Goal: Transaction & Acquisition: Download file/media

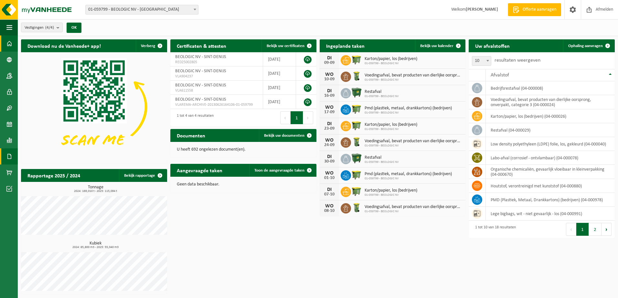
click at [9, 156] on span at bounding box center [9, 157] width 6 height 16
click at [50, 171] on span "Documenten" at bounding box center [49, 170] width 24 height 12
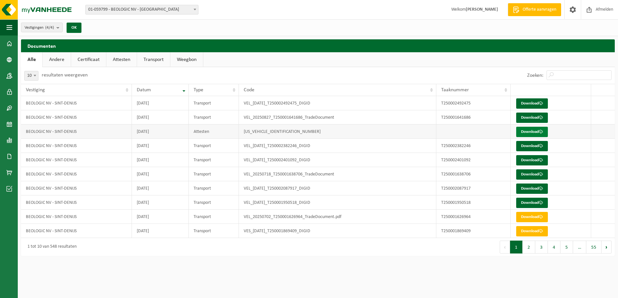
click at [534, 130] on link "Download" at bounding box center [532, 132] width 32 height 10
click at [529, 103] on link "Download" at bounding box center [532, 104] width 32 height 10
click at [64, 61] on link "Andere" at bounding box center [57, 59] width 28 height 15
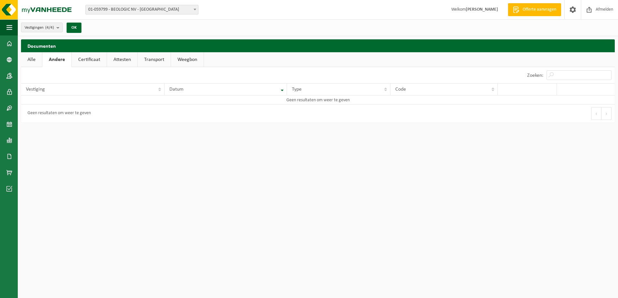
click at [91, 60] on link "Certificaat" at bounding box center [89, 59] width 35 height 15
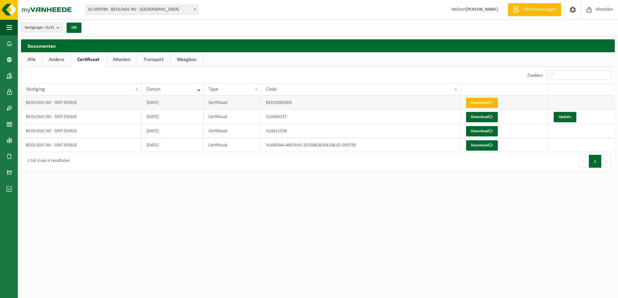
click at [490, 100] on link "Download" at bounding box center [482, 103] width 32 height 10
click at [492, 116] on span at bounding box center [490, 117] width 4 height 4
click at [114, 58] on link "Attesten" at bounding box center [121, 59] width 30 height 15
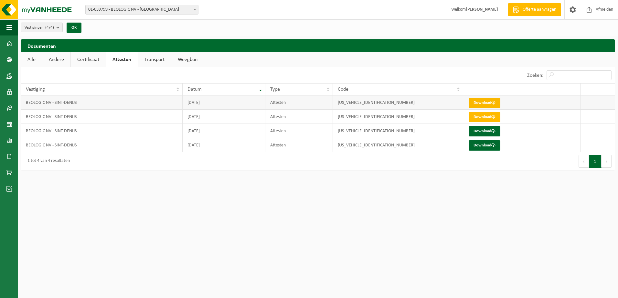
click at [477, 104] on link "Download" at bounding box center [484, 103] width 32 height 10
click at [151, 55] on link "Transport" at bounding box center [154, 59] width 33 height 15
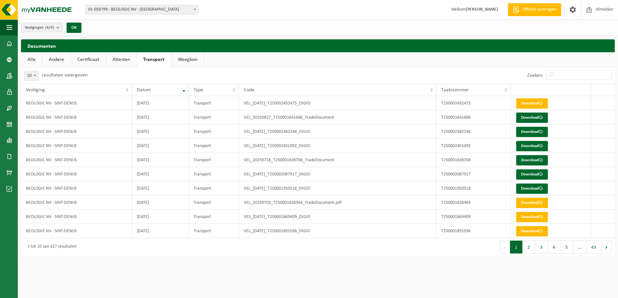
click at [195, 60] on link "Weegbon" at bounding box center [187, 59] width 33 height 15
